Goal: Transaction & Acquisition: Purchase product/service

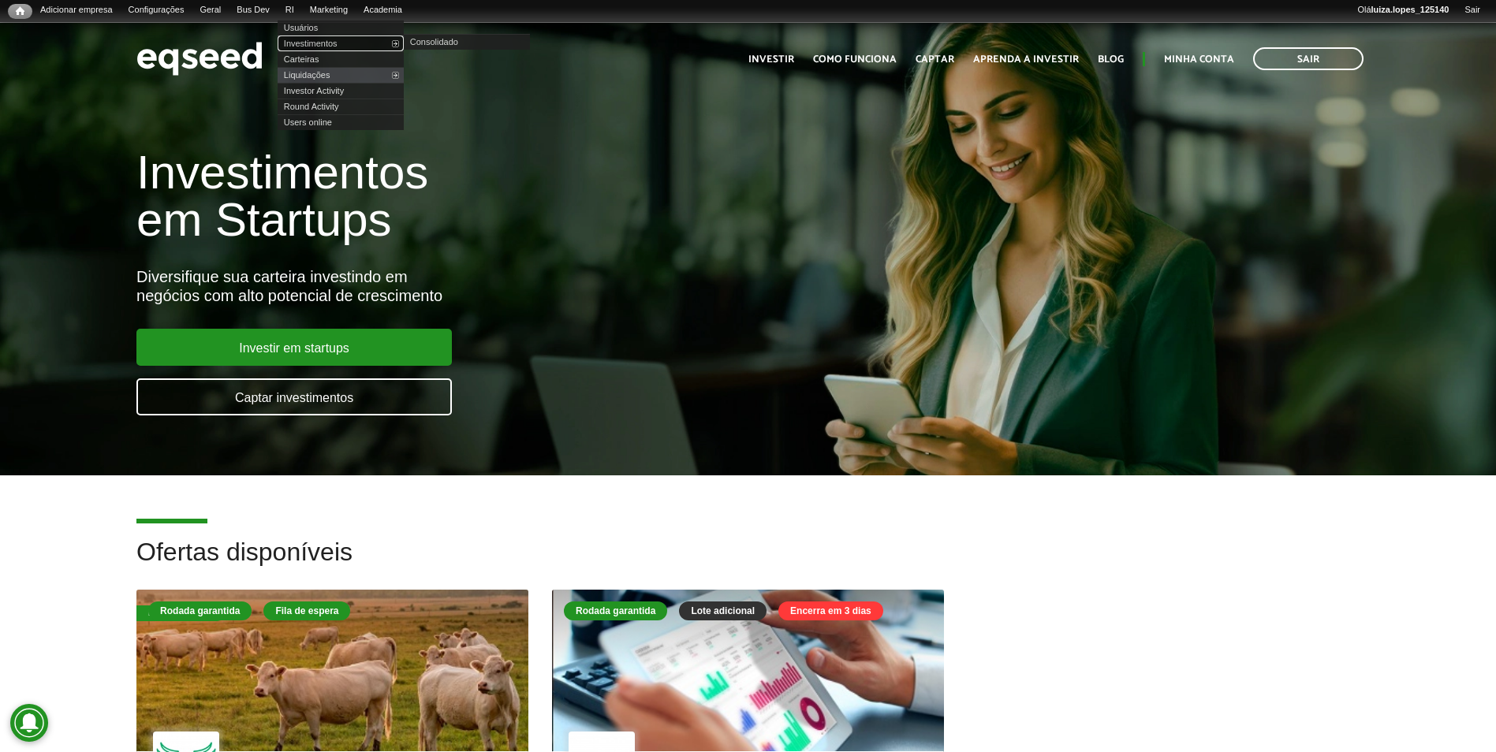
click at [324, 40] on link "Investimentos" at bounding box center [341, 43] width 126 height 16
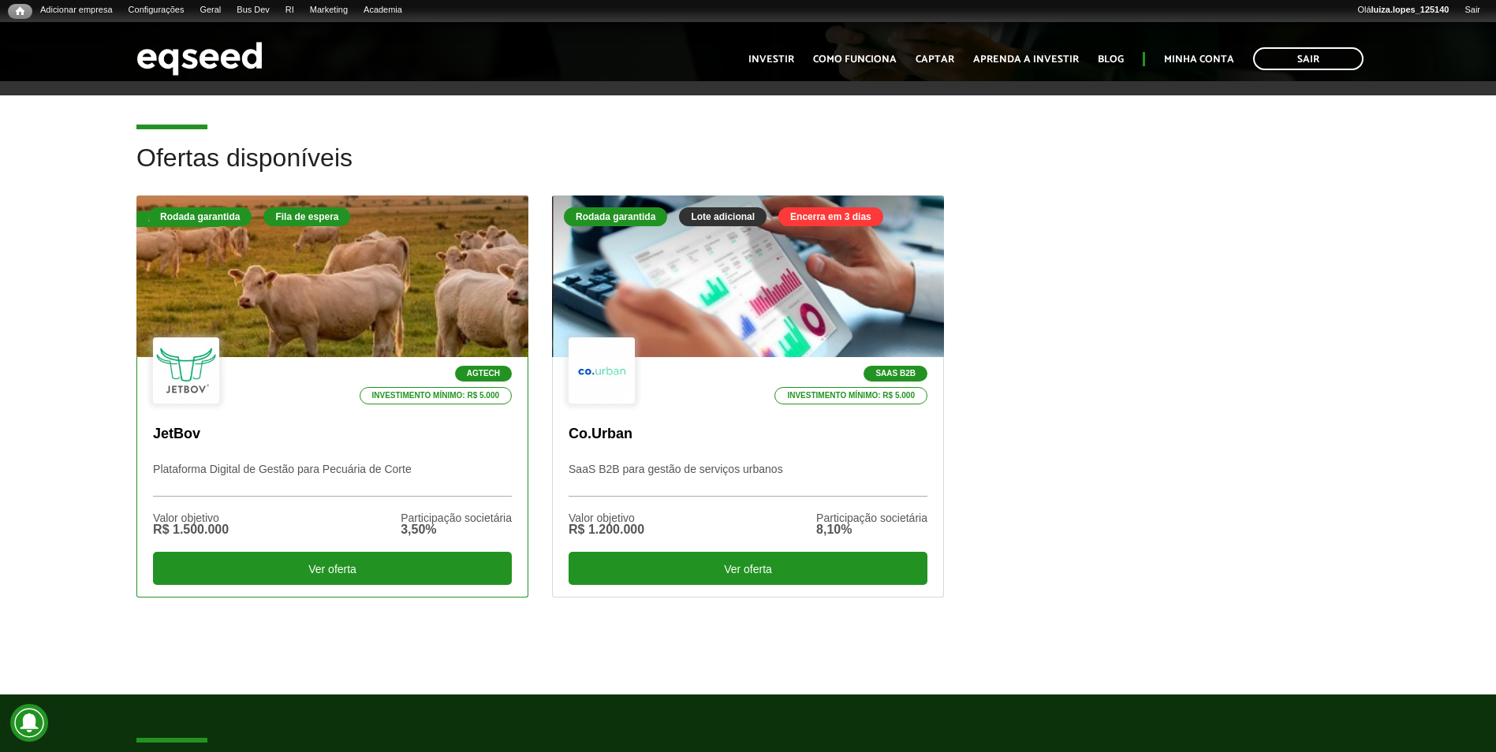
scroll to position [473, 0]
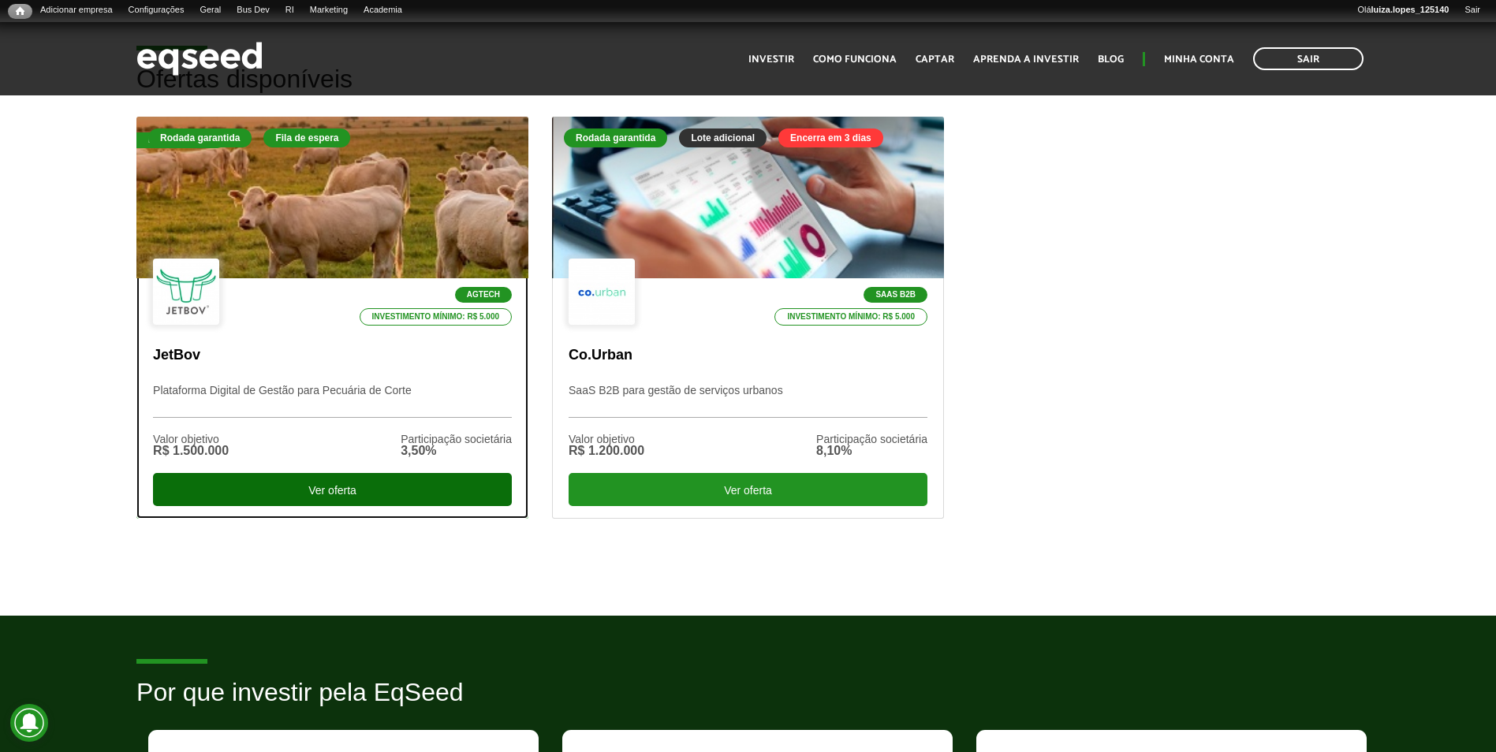
click at [337, 497] on div "Ver oferta" at bounding box center [332, 489] width 359 height 33
